Goal: Submit feedback/report problem

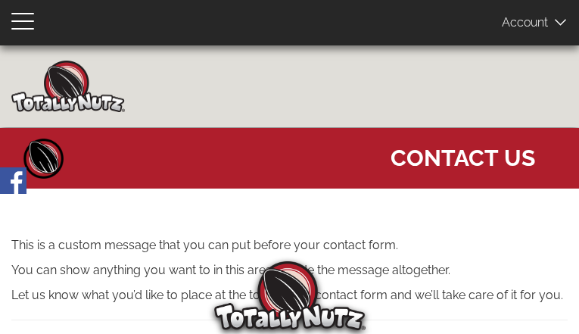
type input "QfRCRJGD"
type input "ejulacidi94@gmail.com"
type input "5365056379"
